Goal: Information Seeking & Learning: Learn about a topic

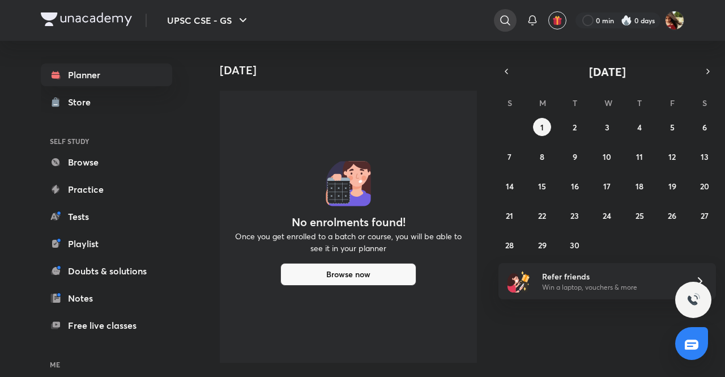
click at [504, 20] on icon at bounding box center [506, 21] width 14 height 14
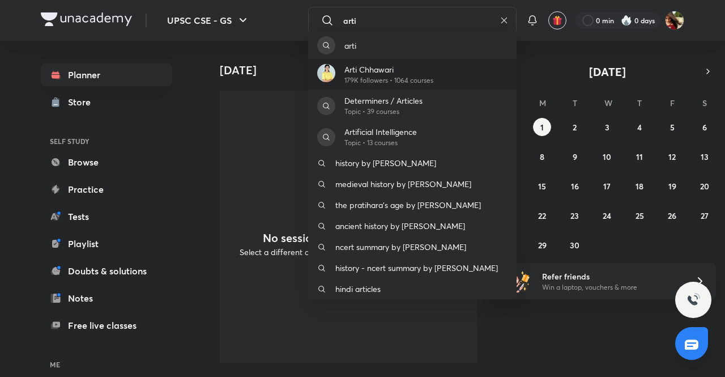
type input "arti"
click at [382, 70] on p "Arti Chhawari" at bounding box center [389, 69] width 89 height 12
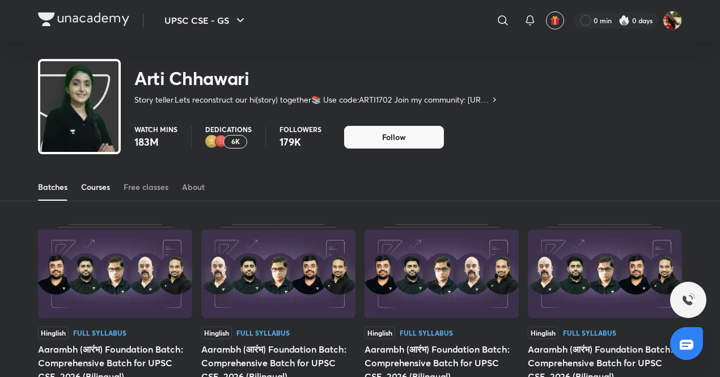
click at [100, 183] on div "Courses" at bounding box center [95, 186] width 29 height 11
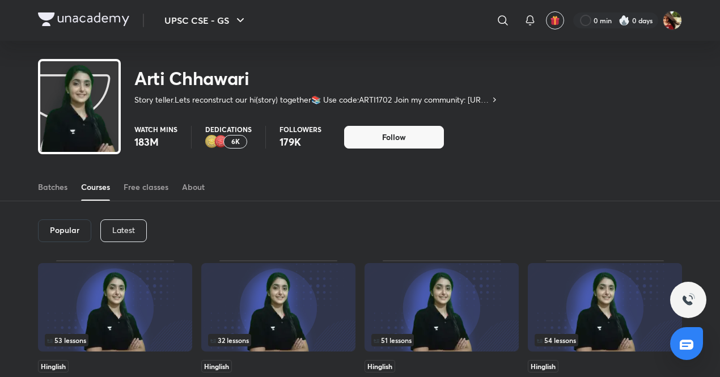
click at [124, 226] on p "Latest" at bounding box center [123, 230] width 23 height 9
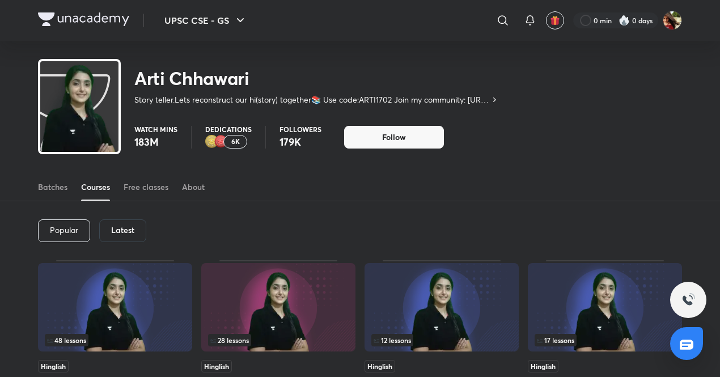
click at [124, 226] on h6 "Latest" at bounding box center [122, 230] width 23 height 9
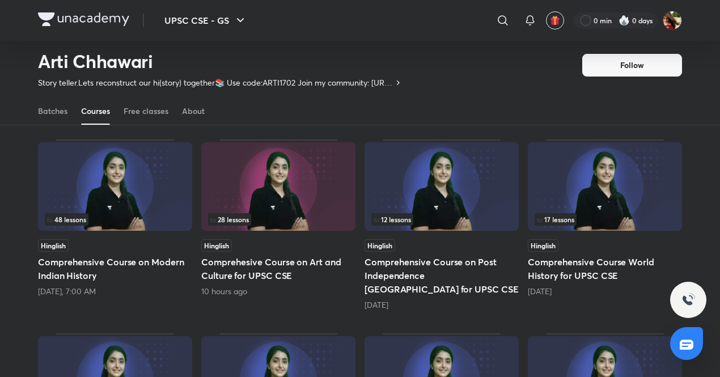
scroll to position [88, 0]
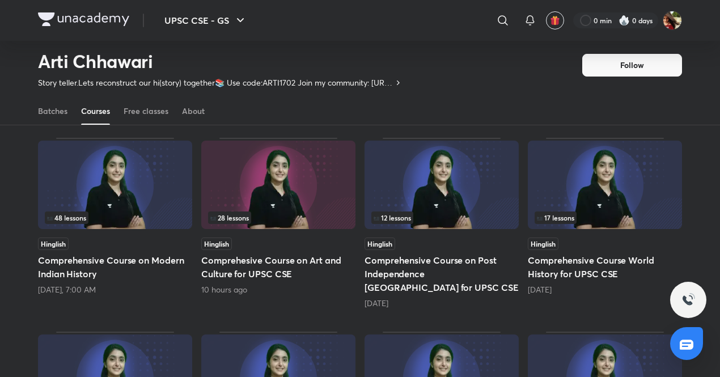
click at [273, 201] on img at bounding box center [278, 185] width 154 height 88
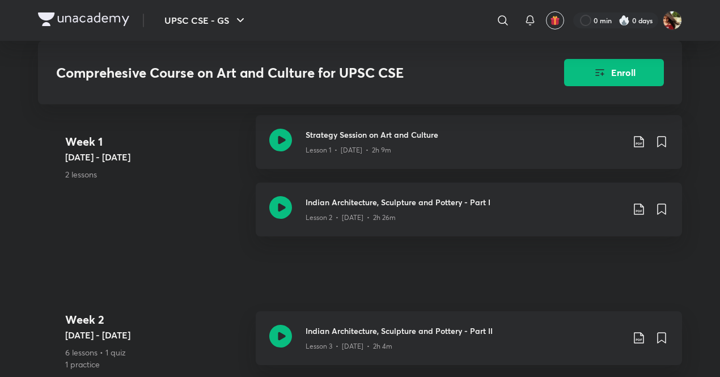
scroll to position [609, 0]
click at [436, 59] on div "Comprehesive Course on Art and Culture for UPSC CSE Enroll" at bounding box center [360, 72] width 644 height 63
click at [393, 29] on div "​" at bounding box center [409, 20] width 209 height 27
click at [237, 19] on icon "button" at bounding box center [240, 21] width 14 height 14
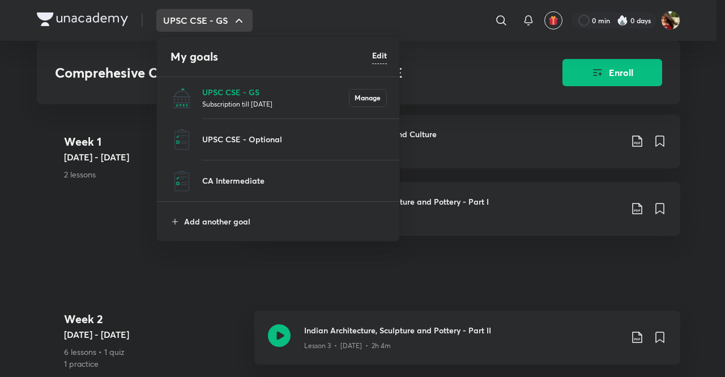
click at [142, 219] on div at bounding box center [362, 188] width 725 height 377
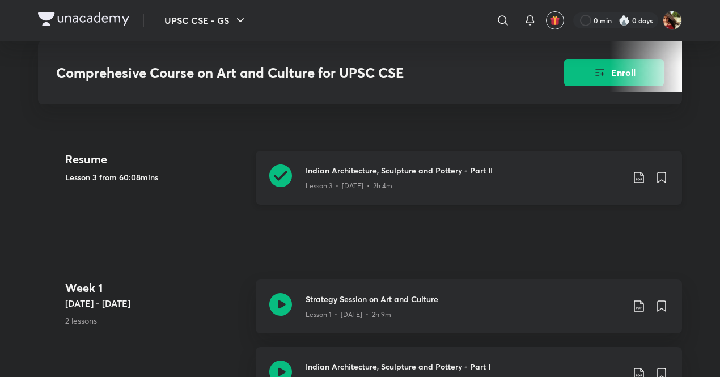
scroll to position [454, 0]
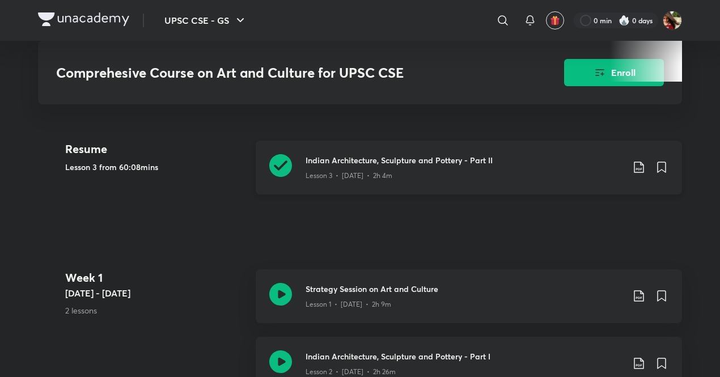
click at [341, 171] on p "Lesson 3 • Jul 21 • 2h 4m" at bounding box center [348, 176] width 87 height 10
